Goal: Communication & Community: Answer question/provide support

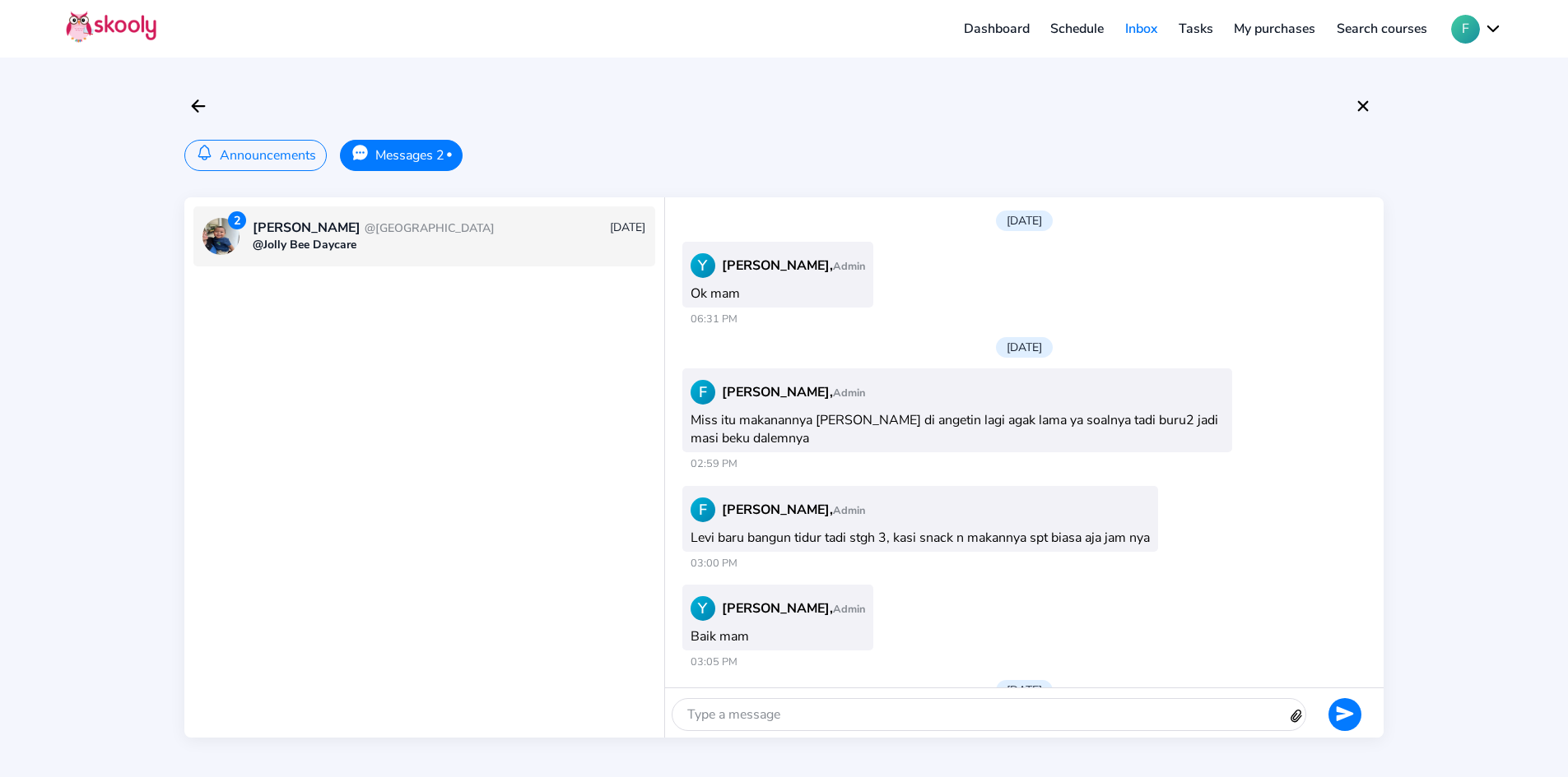
scroll to position [2575, 0]
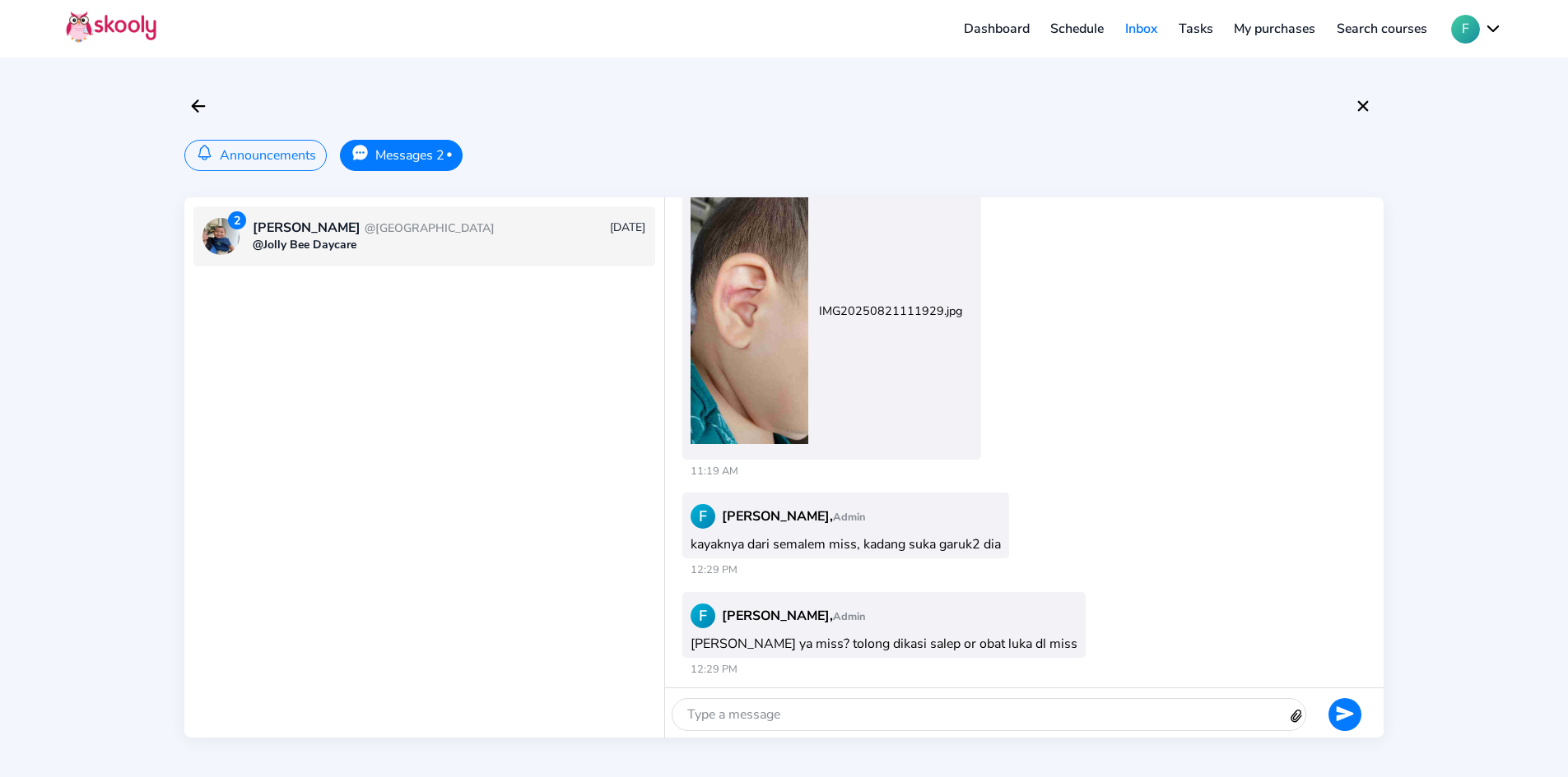
click at [254, 159] on button "Announcements" at bounding box center [255, 155] width 142 height 31
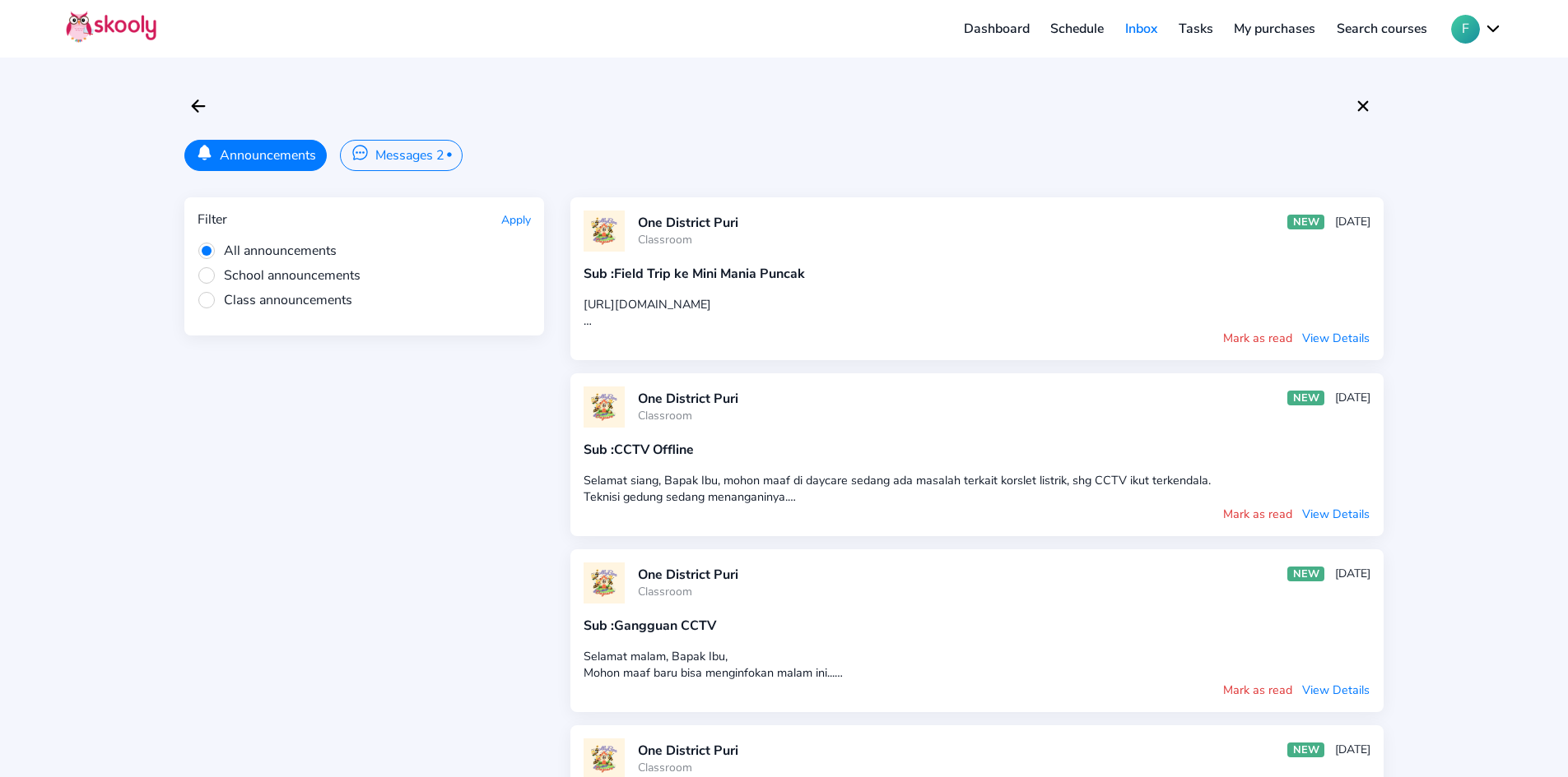
click at [376, 150] on button "Messages 2 •" at bounding box center [400, 155] width 121 height 31
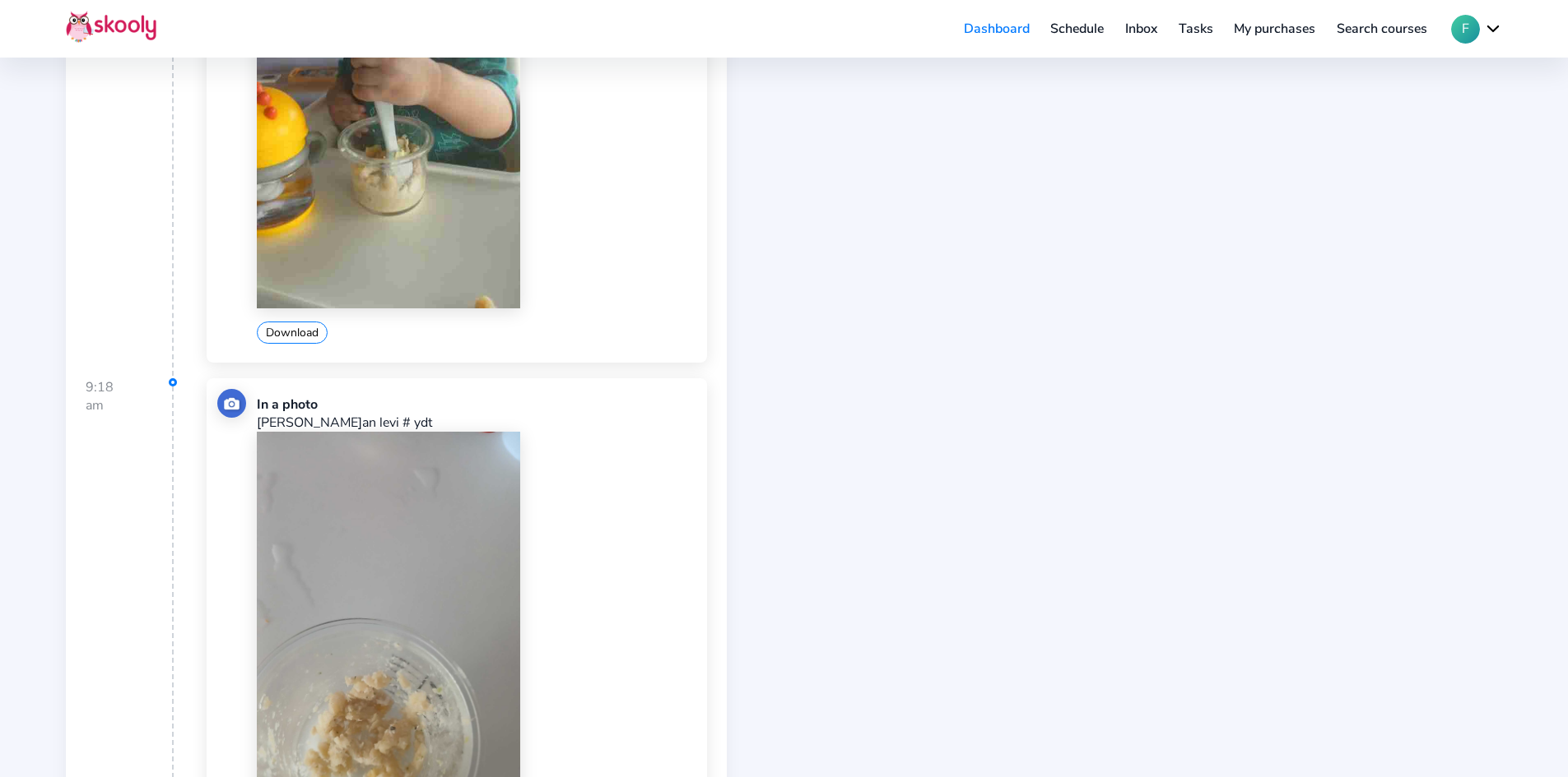
scroll to position [411, 0]
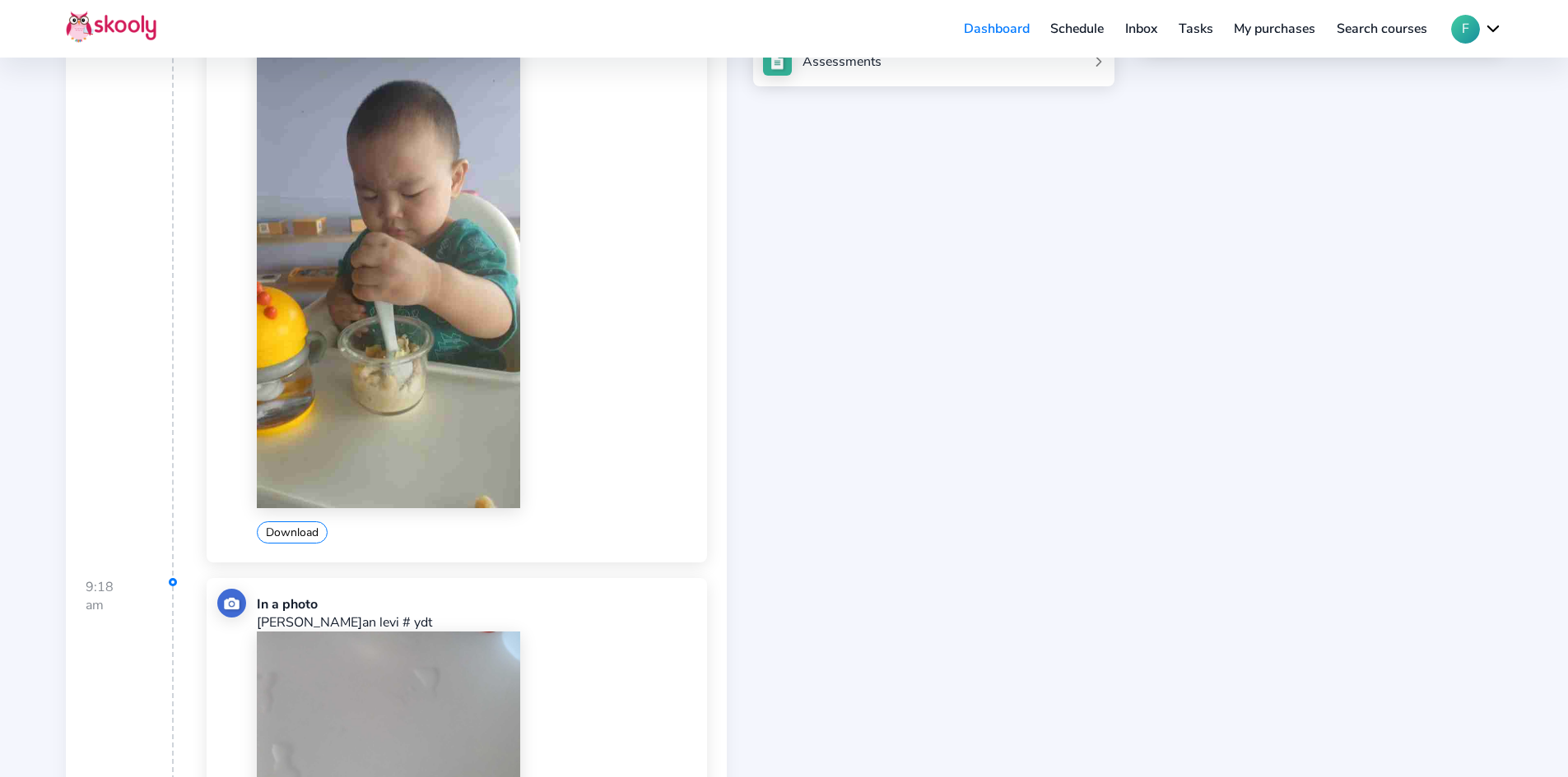
click at [1135, 35] on link "Inbox" at bounding box center [1141, 28] width 54 height 26
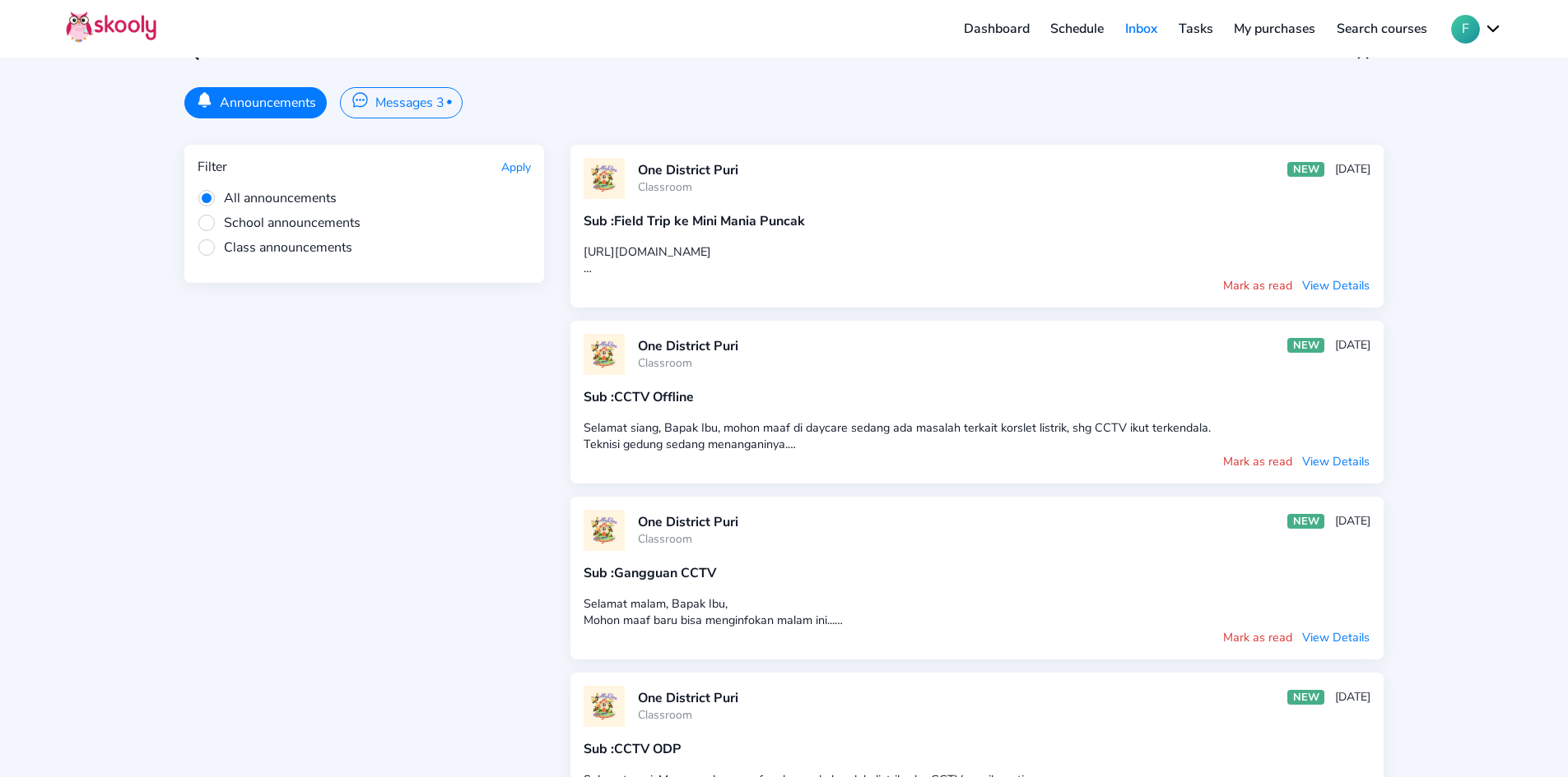
scroll to position [0, 0]
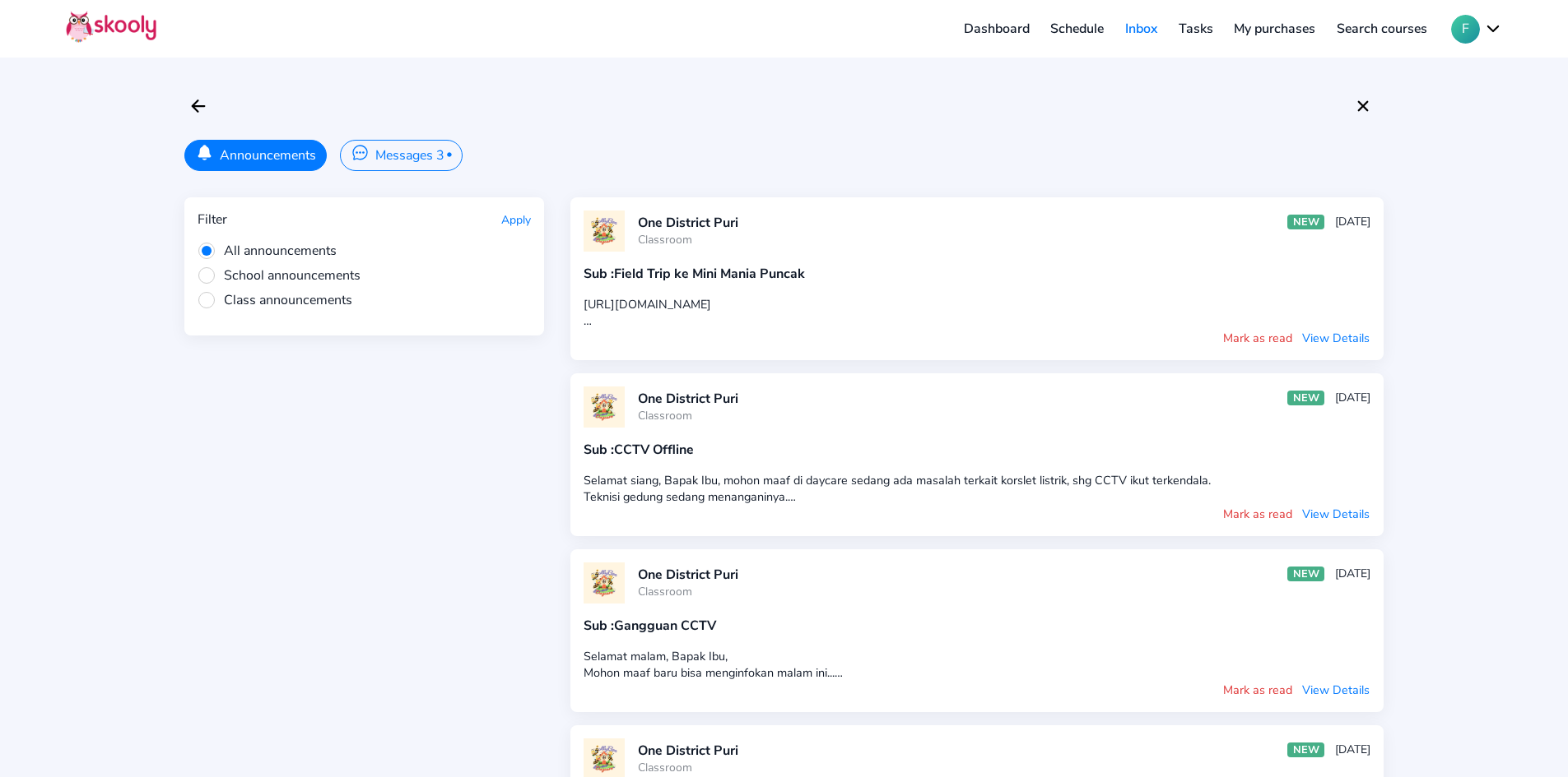
click at [412, 152] on button "Messages 3 •" at bounding box center [400, 155] width 121 height 31
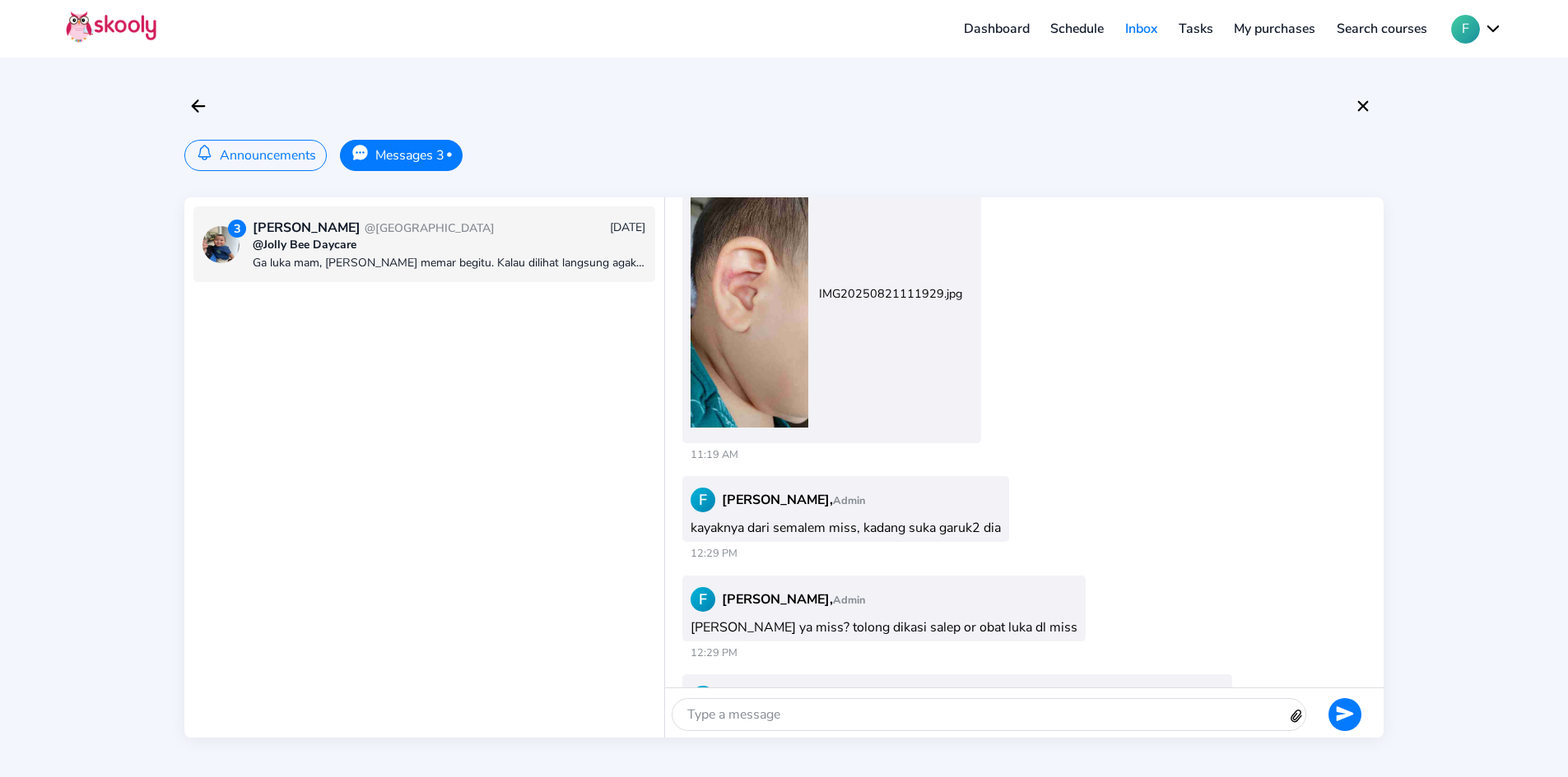
scroll to position [2330, 0]
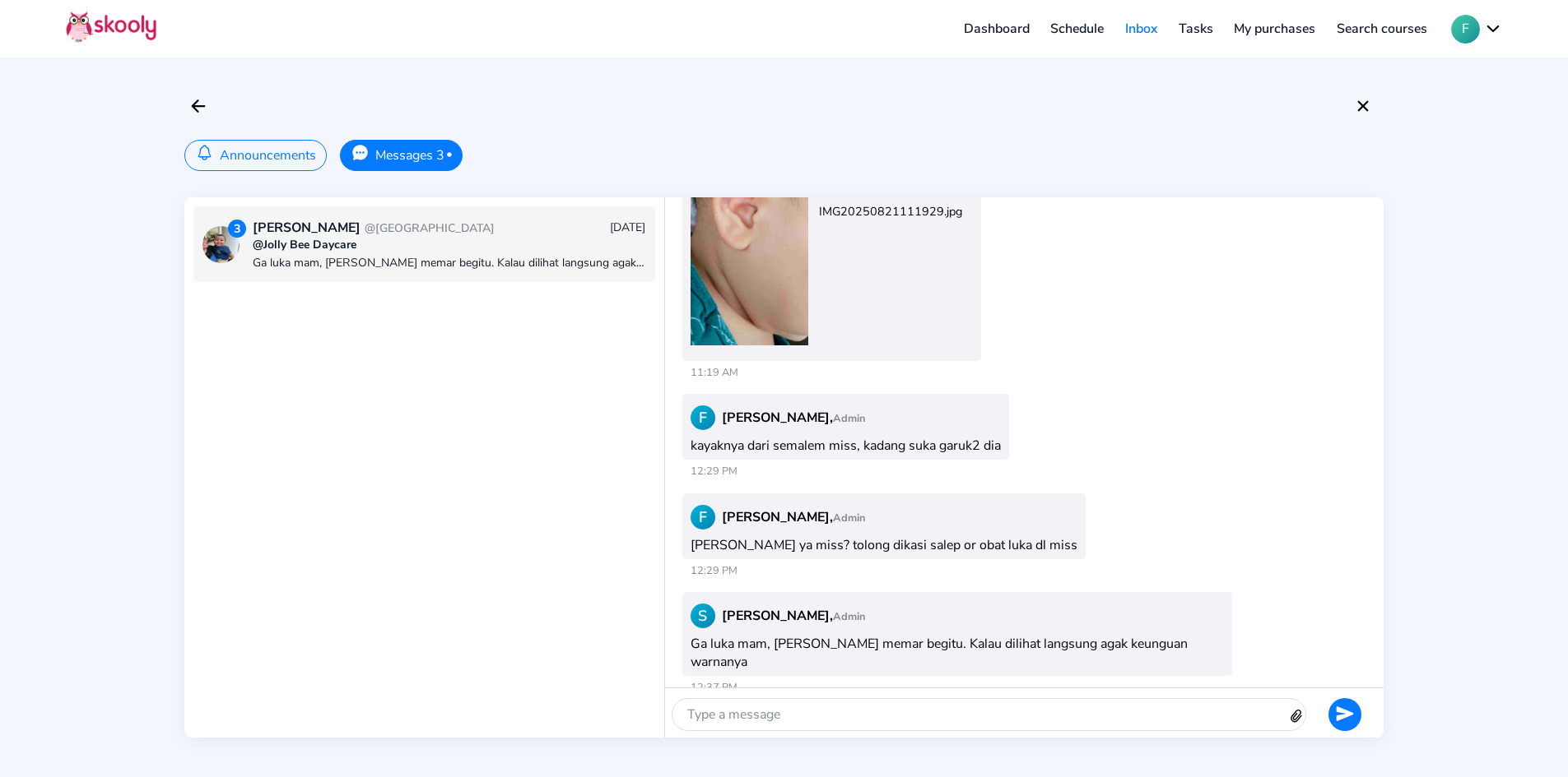
click at [889, 708] on div at bounding box center [980, 714] width 615 height 31
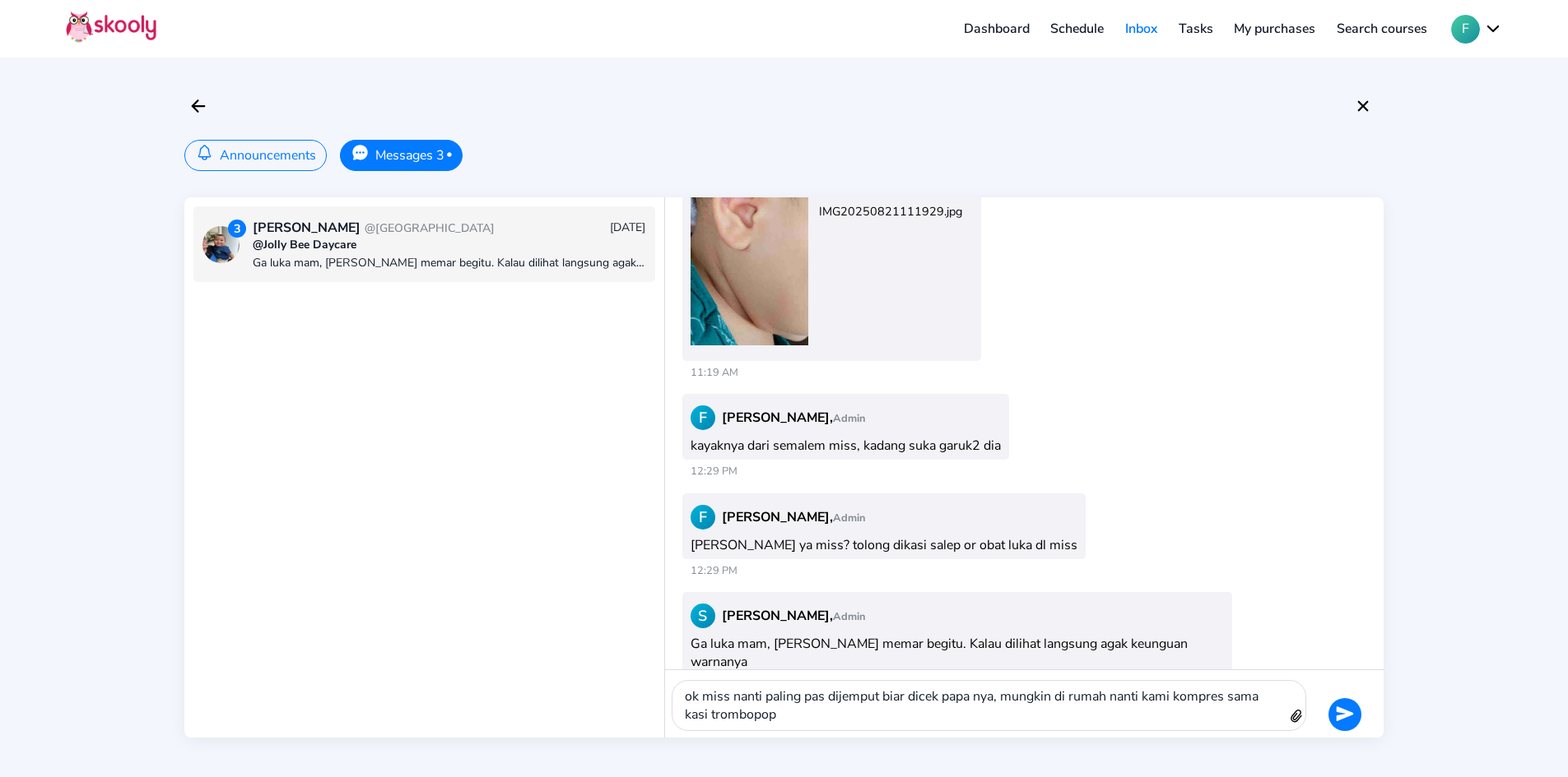
click at [1342, 718] on icon "send" at bounding box center [1345, 714] width 18 height 15
